Goal: Task Accomplishment & Management: Manage account settings

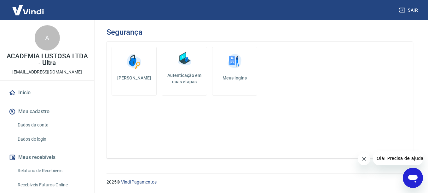
click at [183, 77] on h5 "Autenticação em duas etapas" at bounding box center [183, 78] width 39 height 13
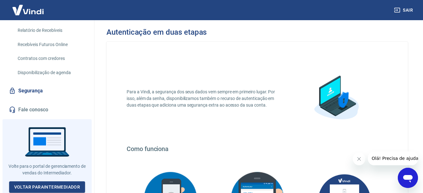
scroll to position [156, 0]
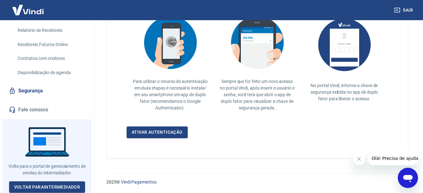
click at [411, 12] on button "Sair" at bounding box center [404, 10] width 23 height 12
